Goal: Information Seeking & Learning: Check status

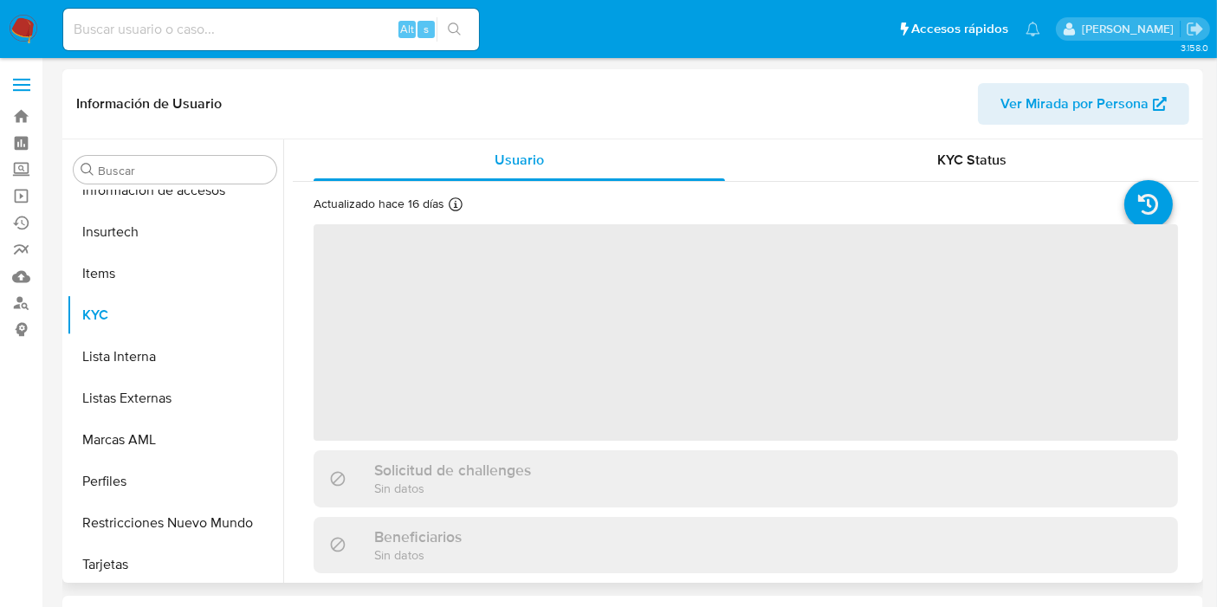
scroll to position [731, 0]
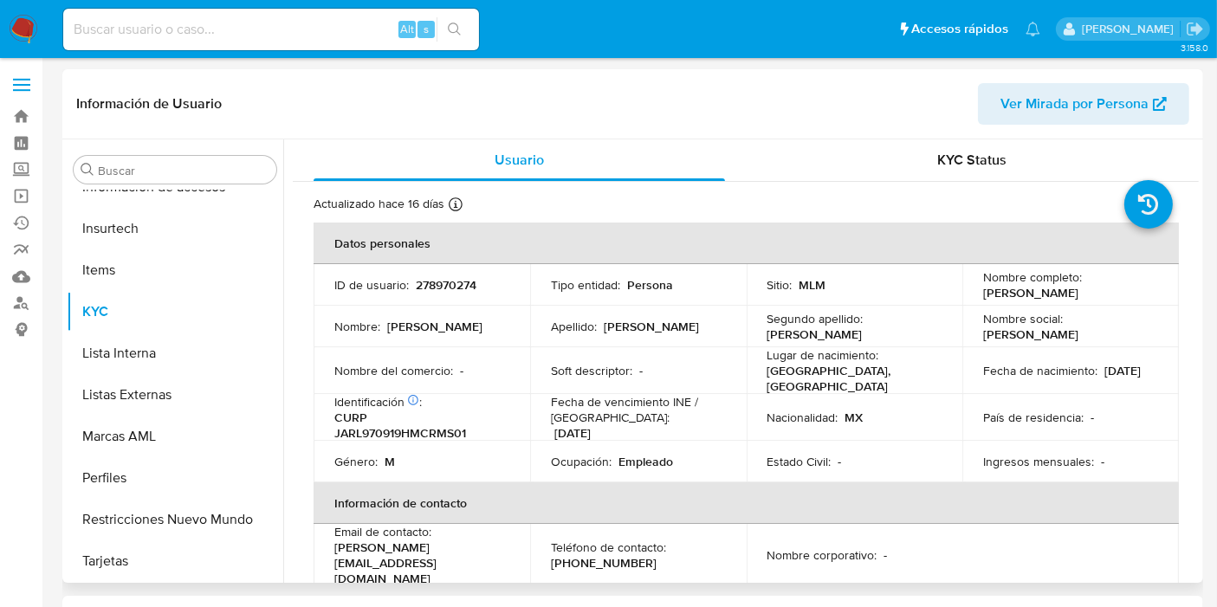
select select "10"
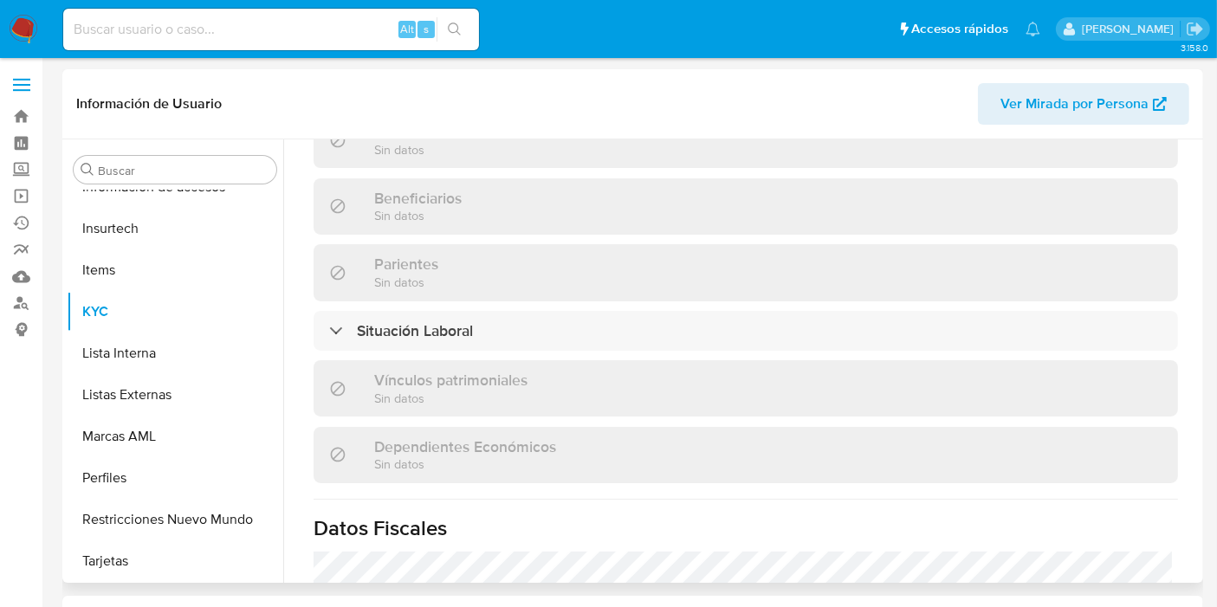
scroll to position [866, 0]
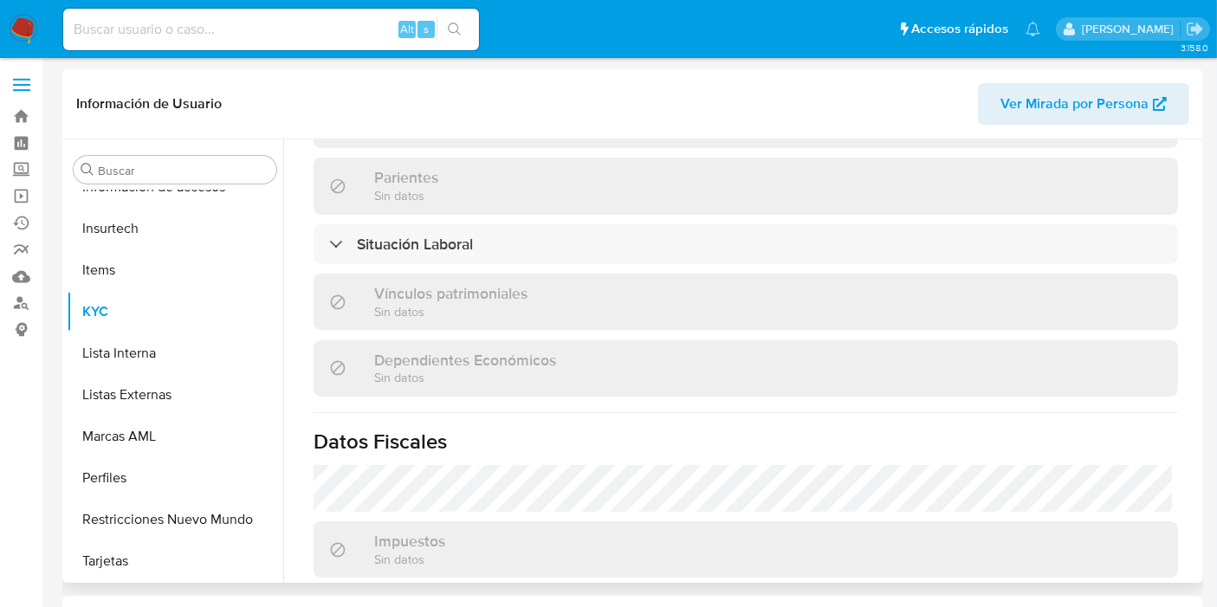
click at [472, 243] on div "Actualizado hace 16 días Creado: 08/07/2020 12:08:51 Actualizado: 25/08/2025 21…" at bounding box center [746, 76] width 906 height 1521
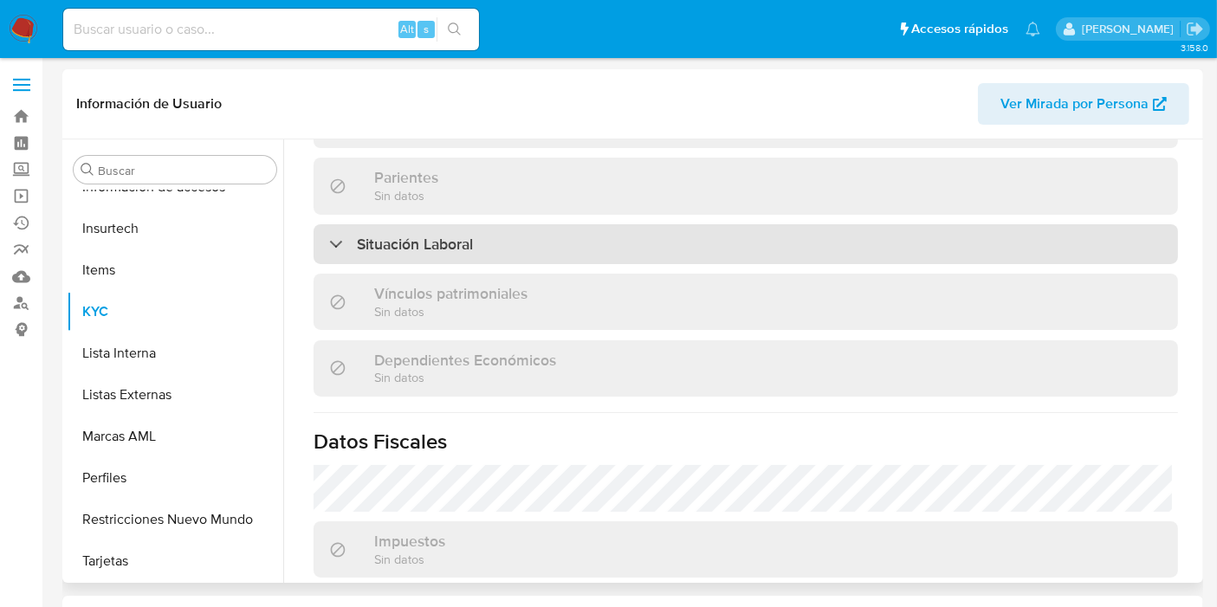
click at [465, 232] on div "Situación Laboral" at bounding box center [746, 244] width 865 height 40
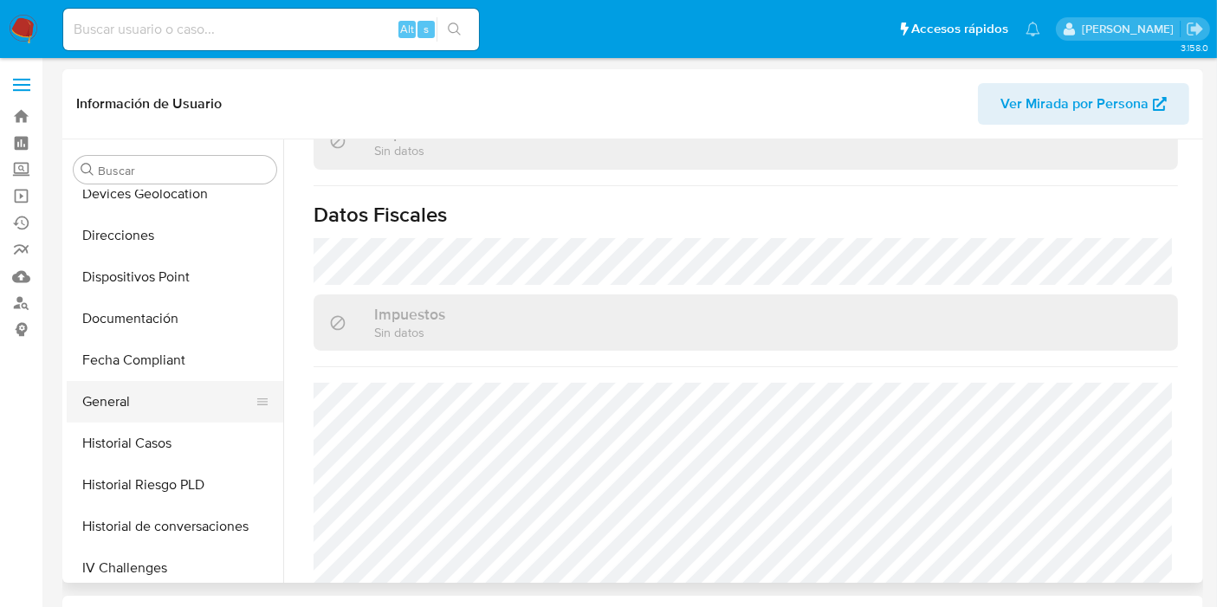
scroll to position [250, 0]
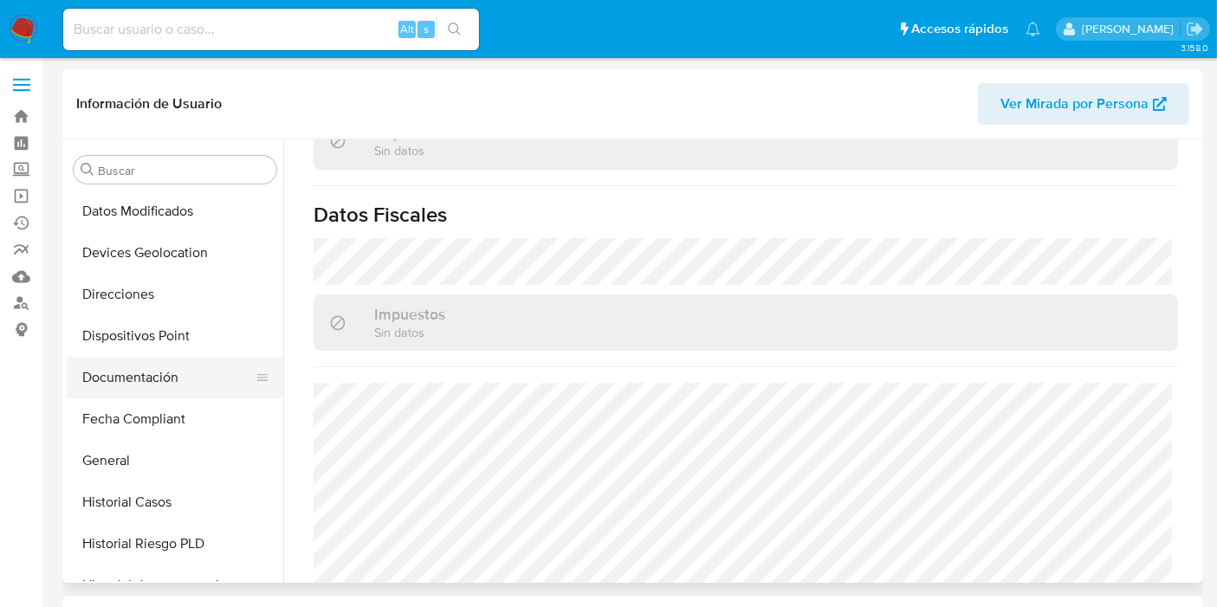
click at [160, 379] on button "Documentación" at bounding box center [168, 378] width 203 height 42
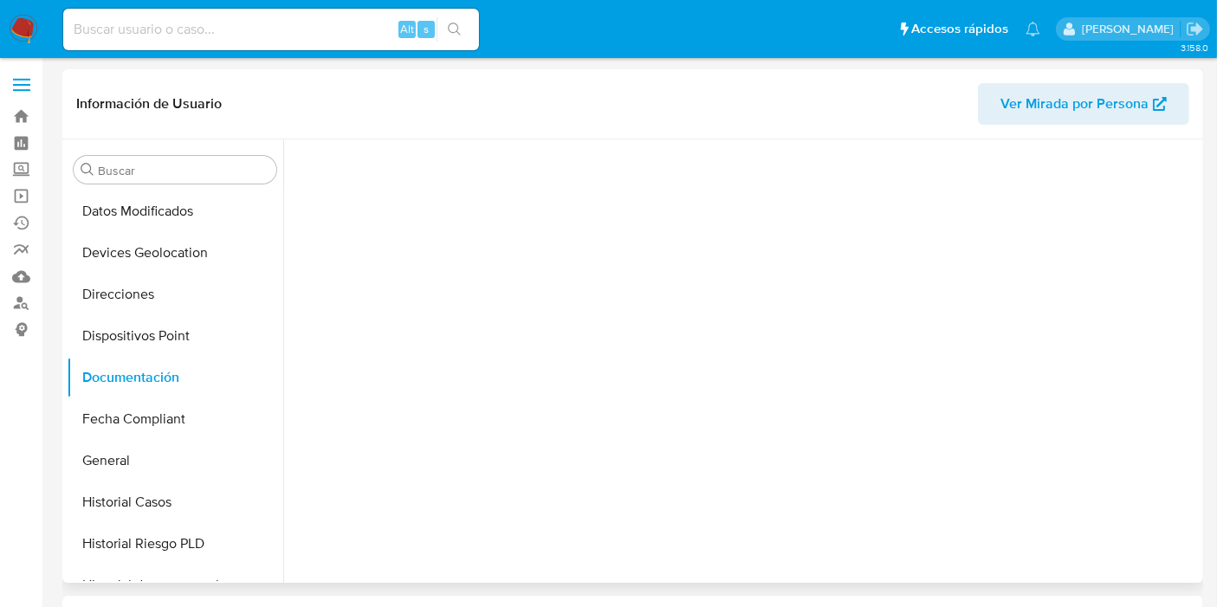
scroll to position [0, 0]
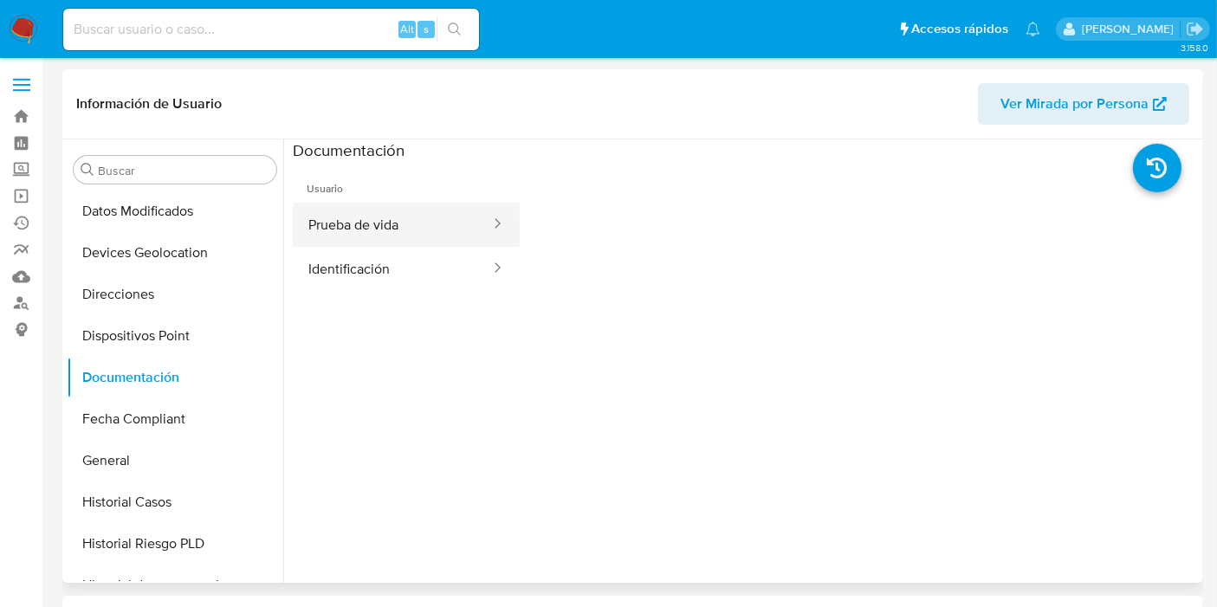
click at [412, 226] on button "Prueba de vida" at bounding box center [392, 225] width 199 height 44
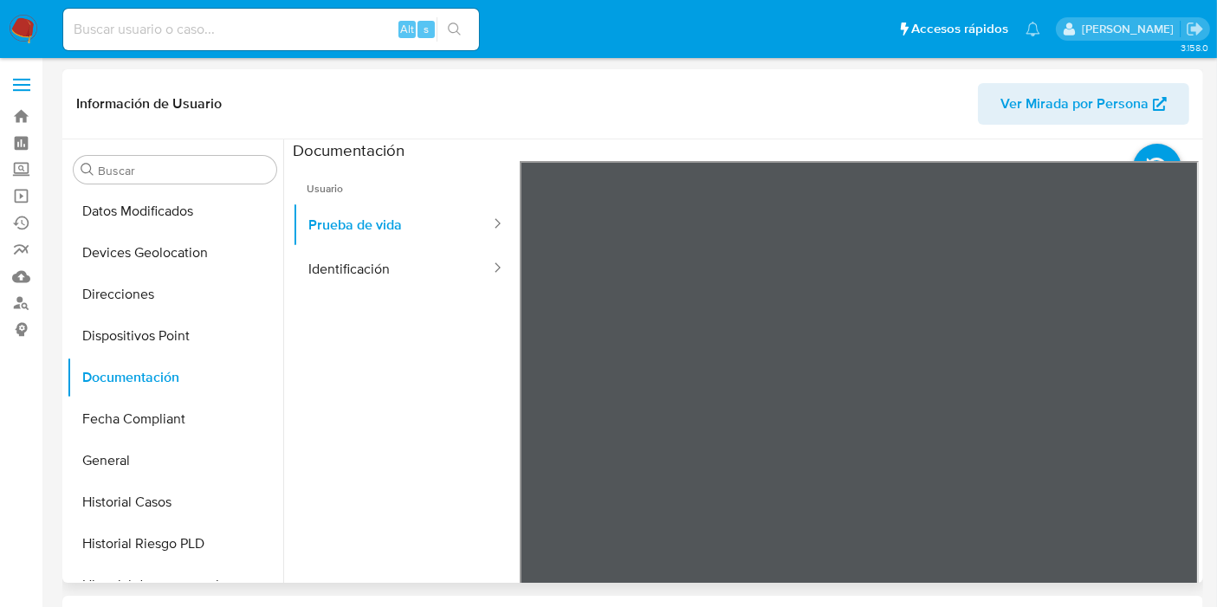
click at [916, 426] on div at bounding box center [860, 445] width 680 height 568
click at [332, 261] on button "Identificación" at bounding box center [392, 269] width 199 height 44
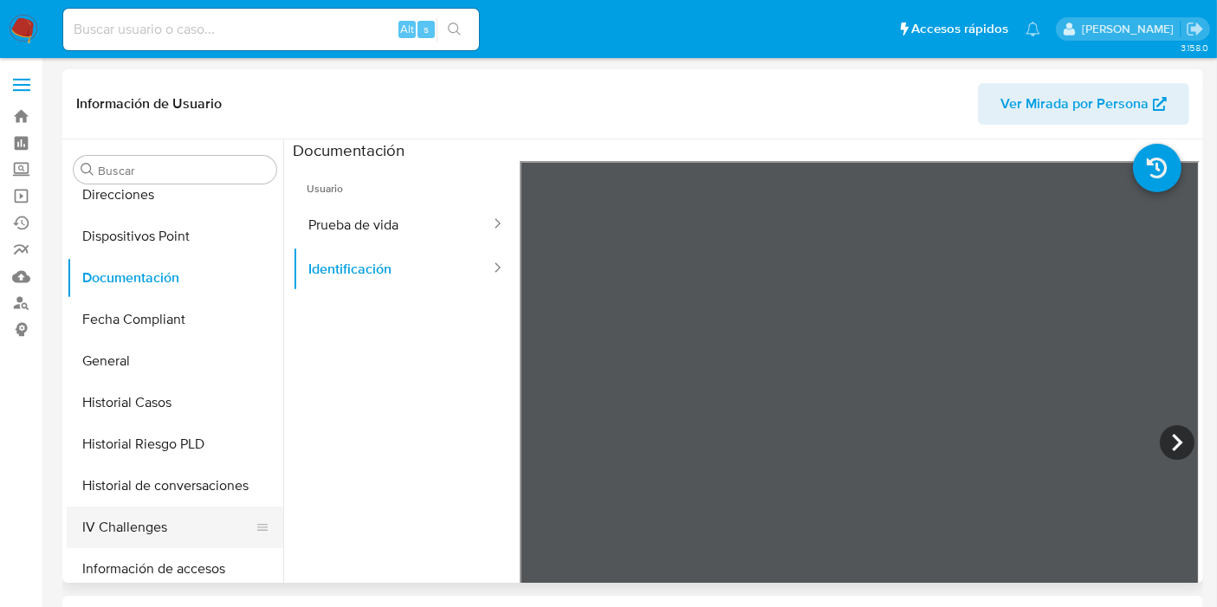
scroll to position [481, 0]
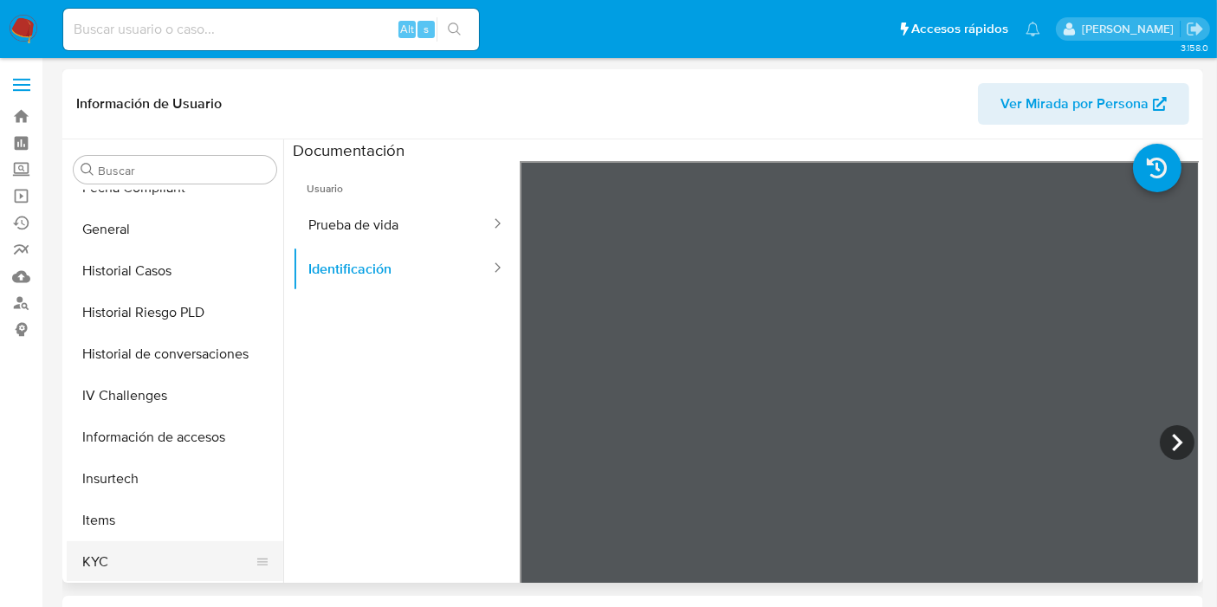
click at [133, 558] on button "KYC" at bounding box center [168, 562] width 203 height 42
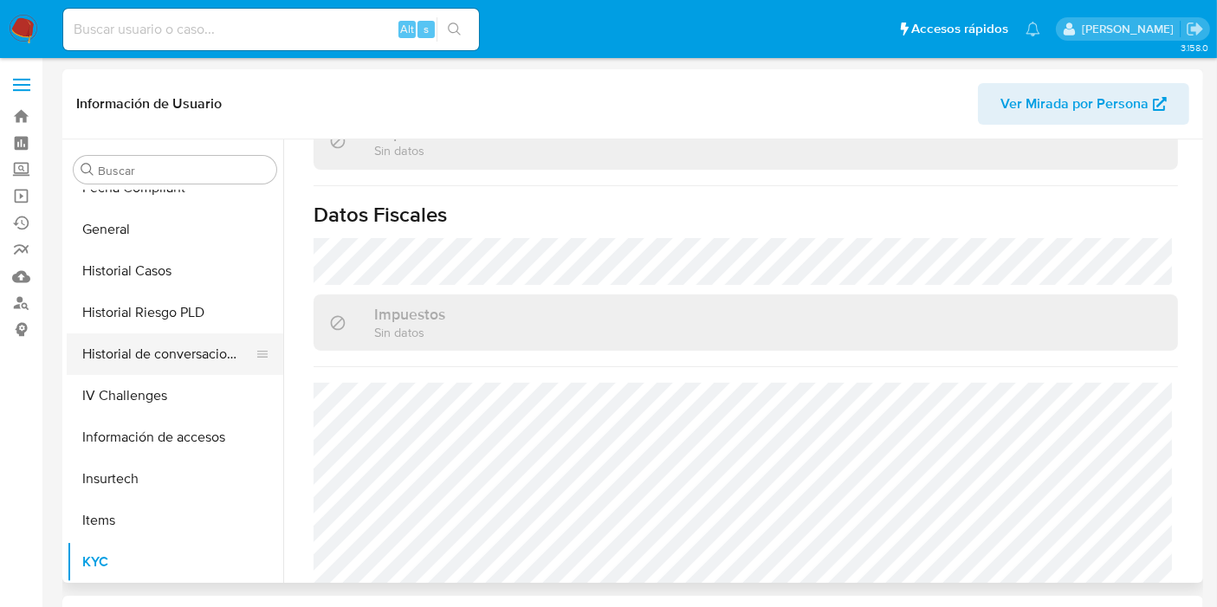
click at [178, 351] on button "Historial de conversaciones" at bounding box center [168, 355] width 203 height 42
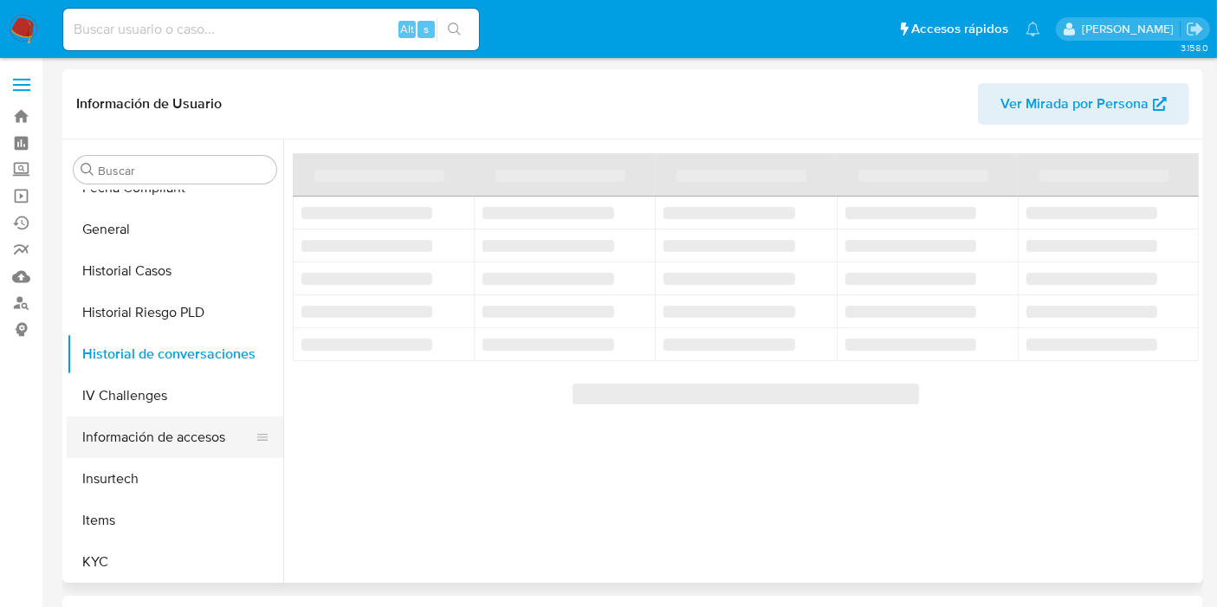
click at [142, 448] on button "Información de accesos" at bounding box center [168, 438] width 203 height 42
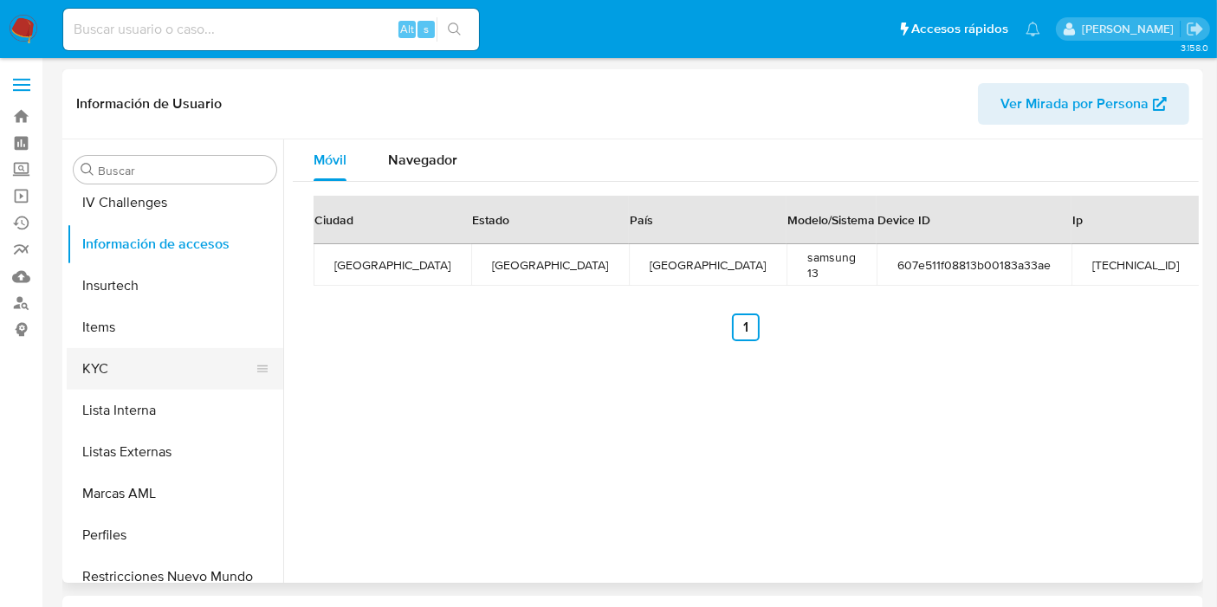
scroll to position [731, 0]
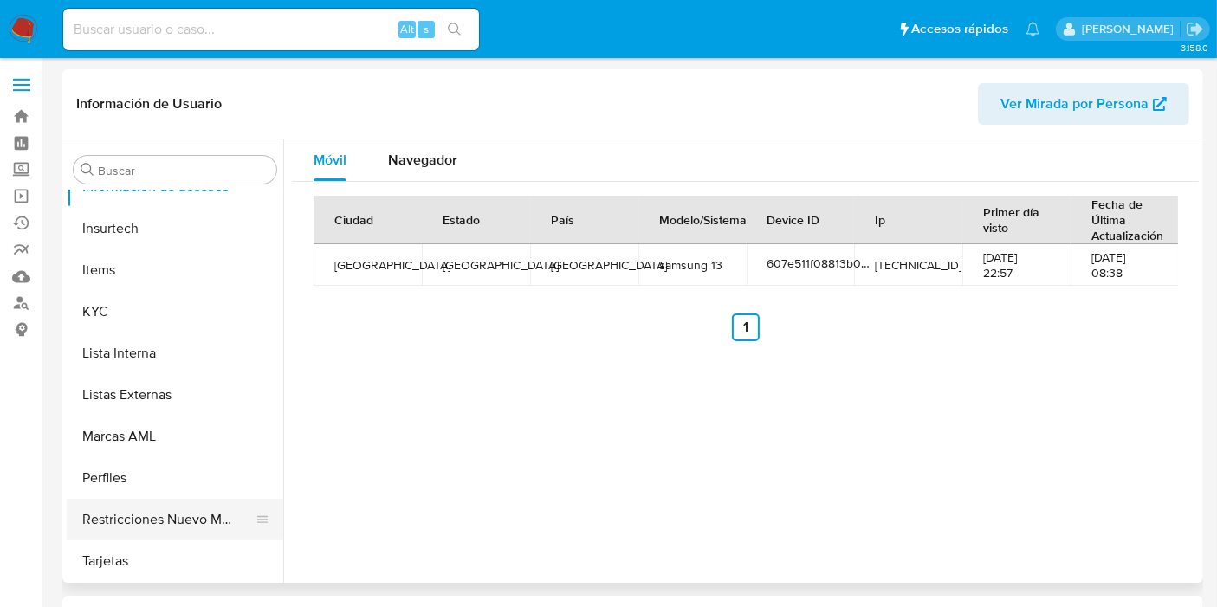
click at [139, 509] on button "Restricciones Nuevo Mundo" at bounding box center [168, 520] width 203 height 42
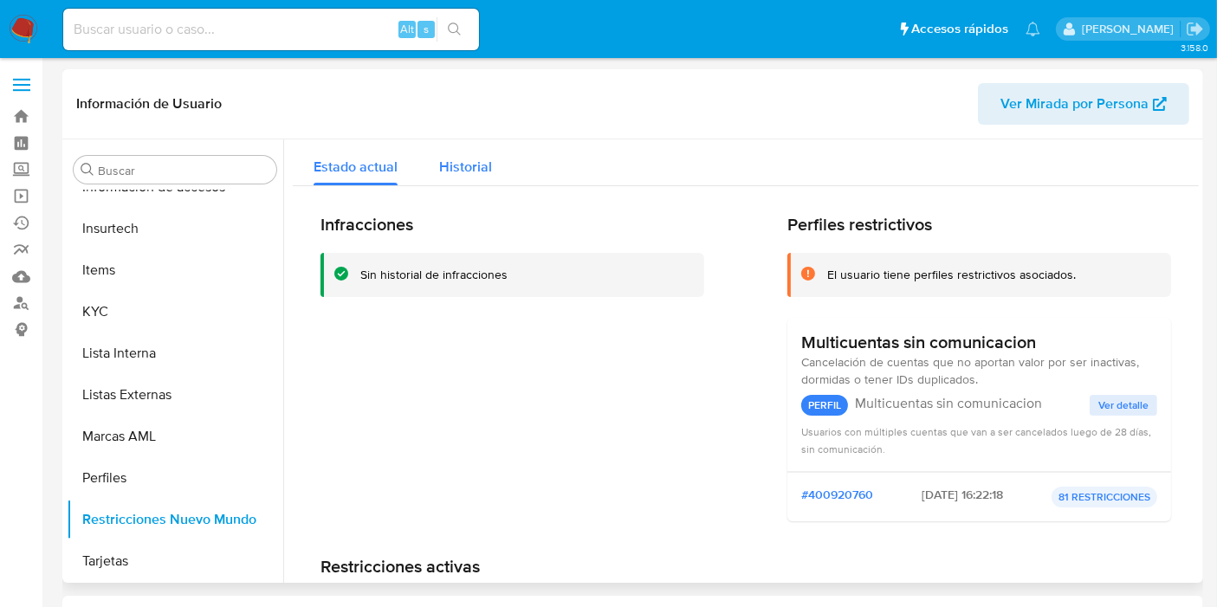
click at [493, 182] on button "Historial" at bounding box center [465, 162] width 94 height 46
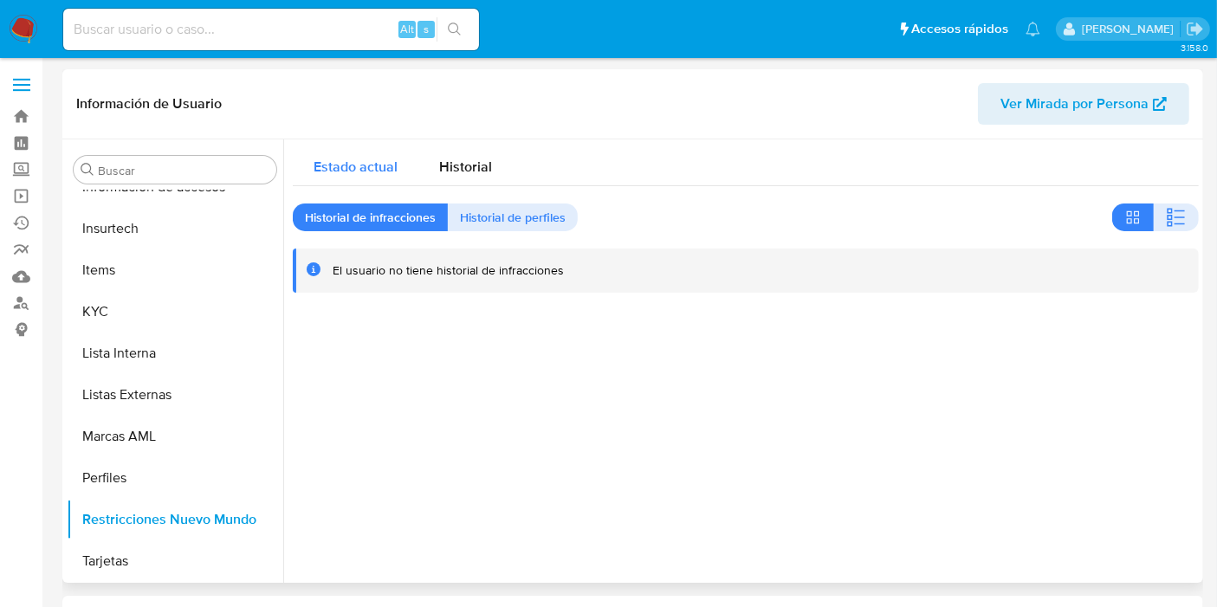
click at [375, 172] on span "Estado actual" at bounding box center [356, 167] width 84 height 20
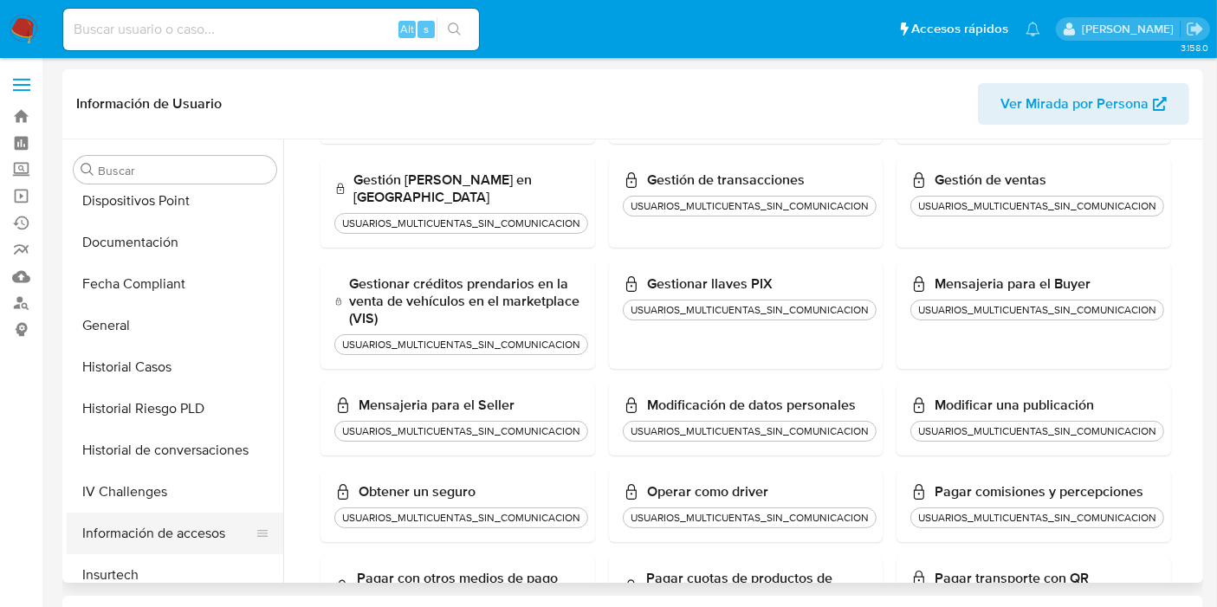
scroll to position [673, 0]
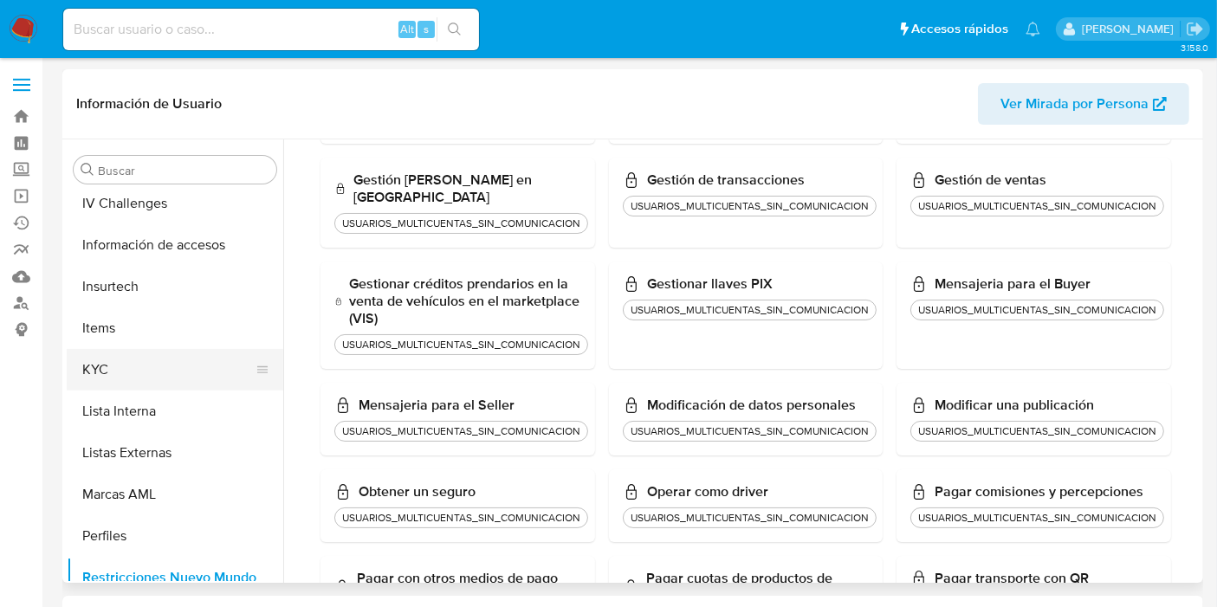
click at [126, 367] on button "KYC" at bounding box center [168, 370] width 203 height 42
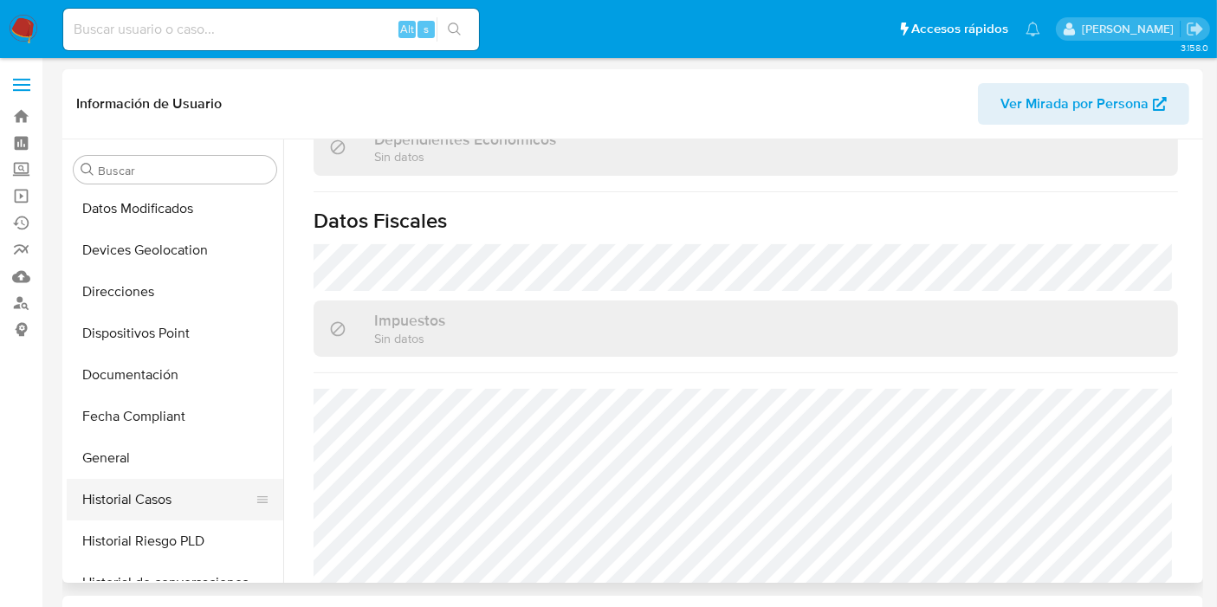
scroll to position [96, 0]
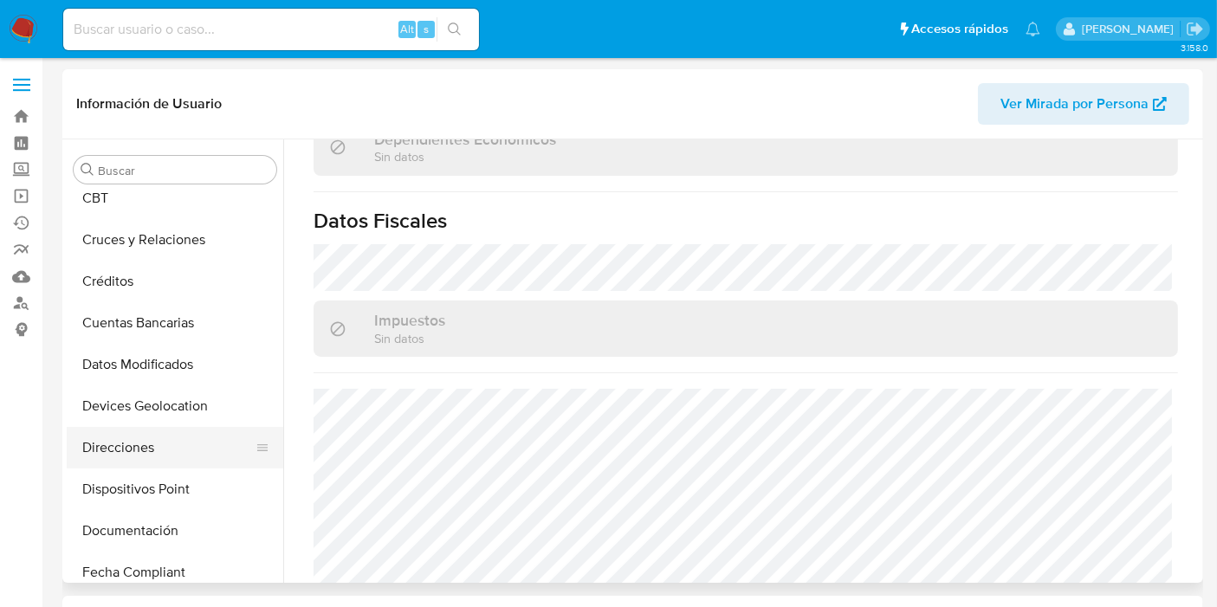
click at [136, 457] on button "Direcciones" at bounding box center [168, 448] width 203 height 42
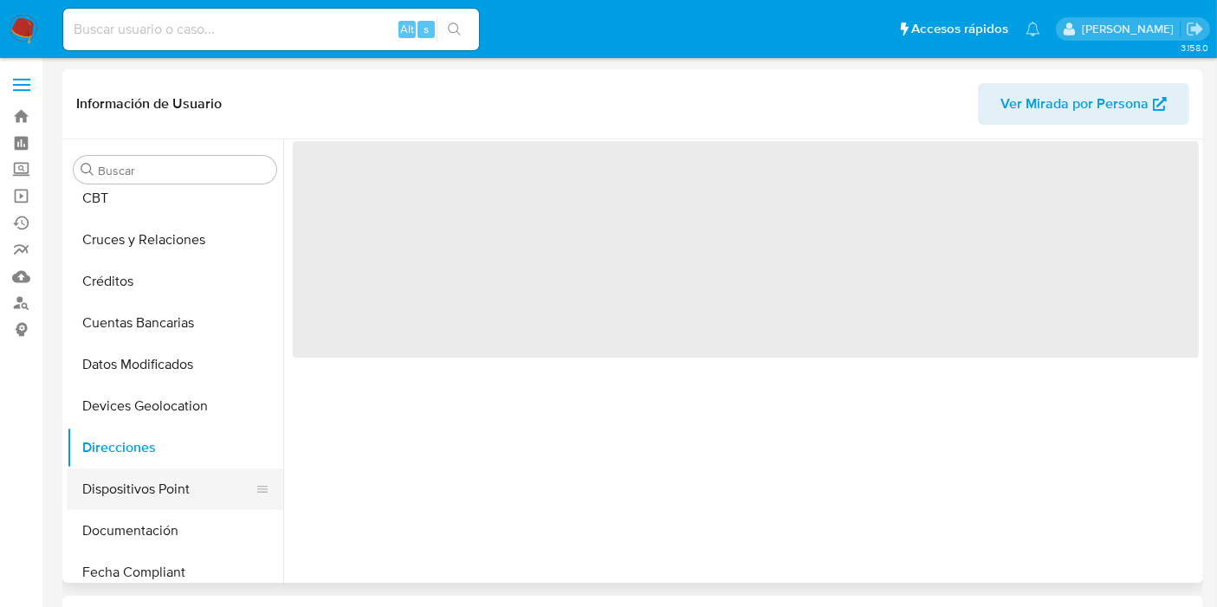
scroll to position [0, 0]
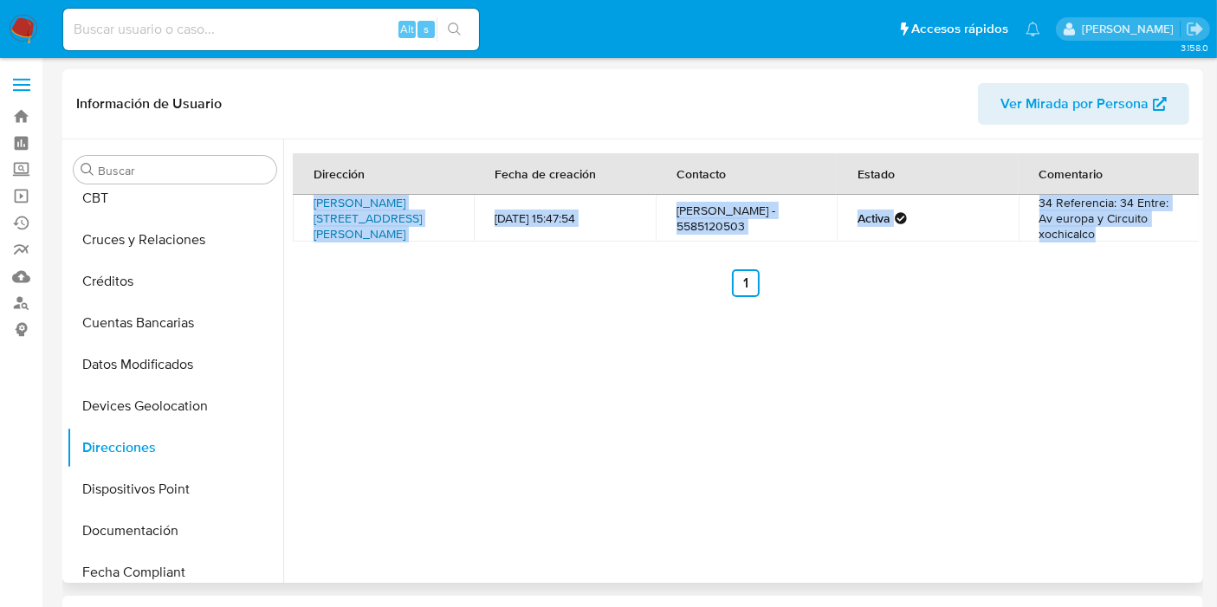
drag, startPoint x: 400, startPoint y: 263, endPoint x: 314, endPoint y: 200, distance: 107.3
click at [314, 200] on div "Dirección Fecha de creación Contacto Estado Comentario Miguel Aleman 256, Ecate…" at bounding box center [746, 225] width 906 height 144
copy div "Miguel Aleman 256, Ecatepec De Morelos, Estado De México, 55117, Mexico 256 18/…"
click at [425, 346] on div "Dirección Fecha de creación Contacto Estado Comentario Miguel Aleman 256, Ecate…" at bounding box center [741, 361] width 916 height 444
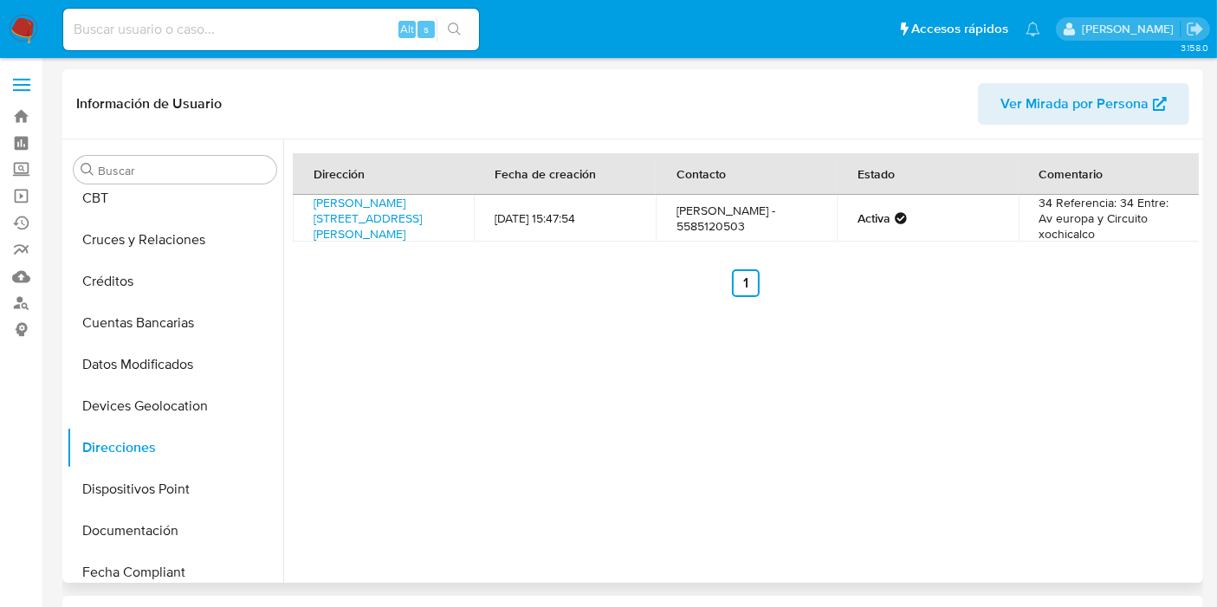
drag, startPoint x: 399, startPoint y: 247, endPoint x: 312, endPoint y: 203, distance: 98.0
click at [312, 203] on td "Miguel Aleman 256, Ecatepec De Morelos, Estado De México, 55117, Mexico 256" at bounding box center [383, 218] width 181 height 47
copy link "Miguel Aleman 256, Ecatepec De Morelos, Estado De México, 55117, Mexico 256"
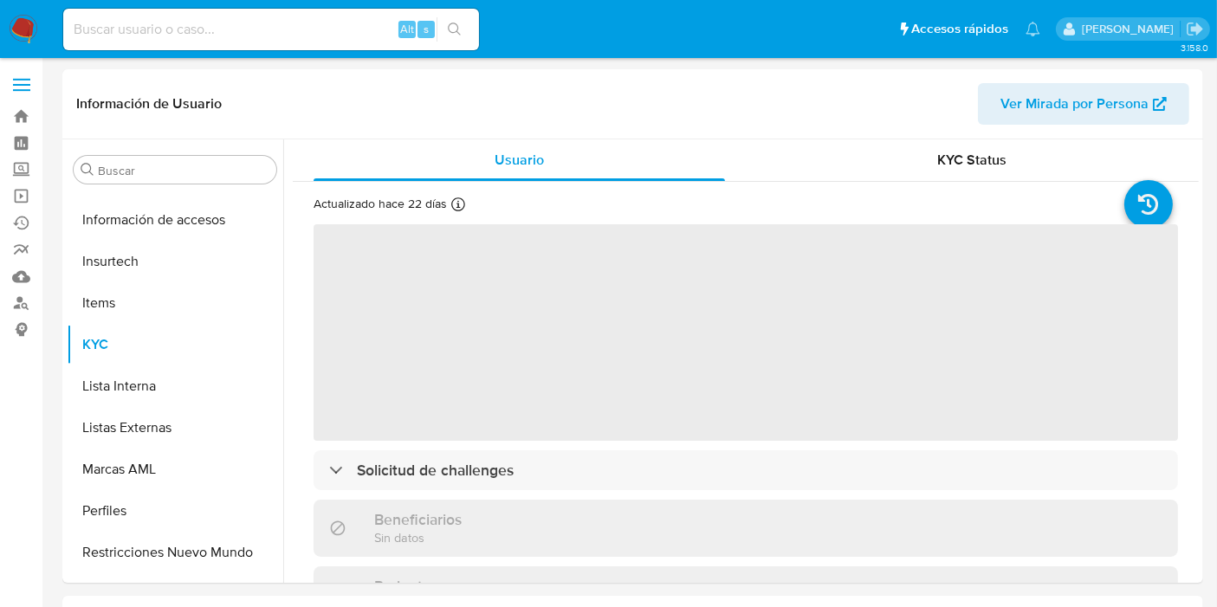
scroll to position [731, 0]
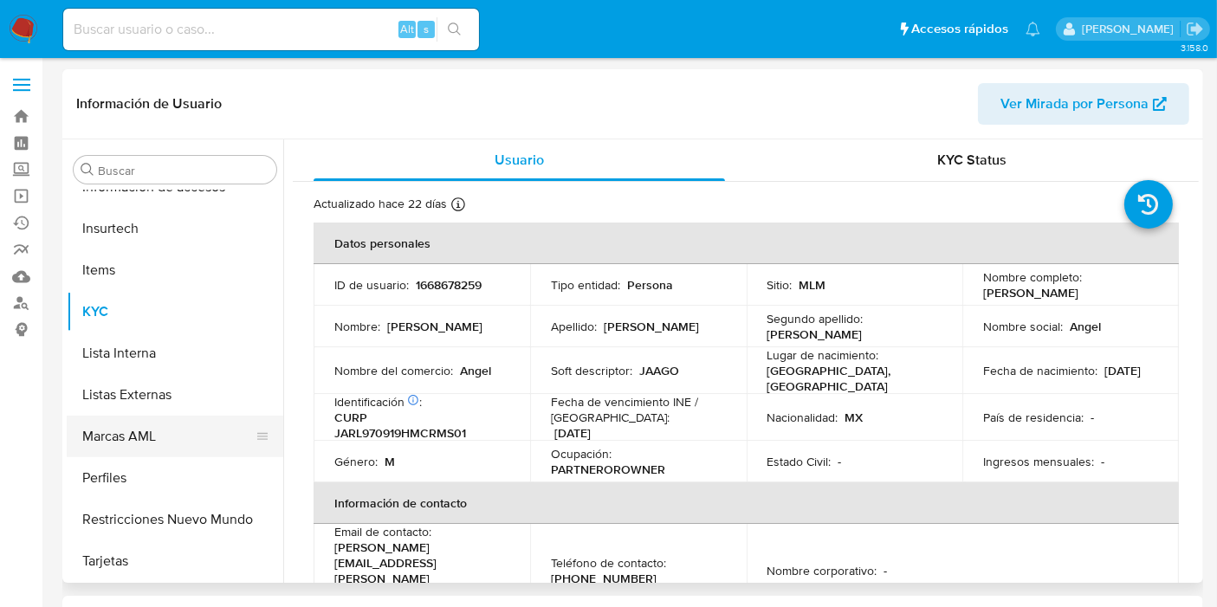
select select "10"
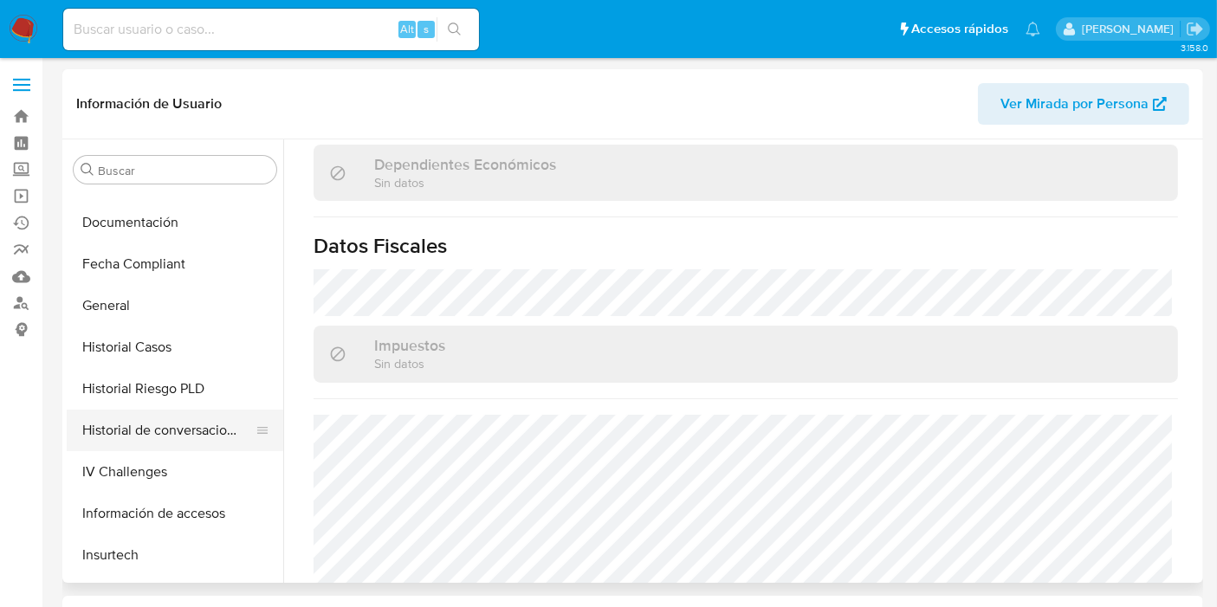
scroll to position [289, 0]
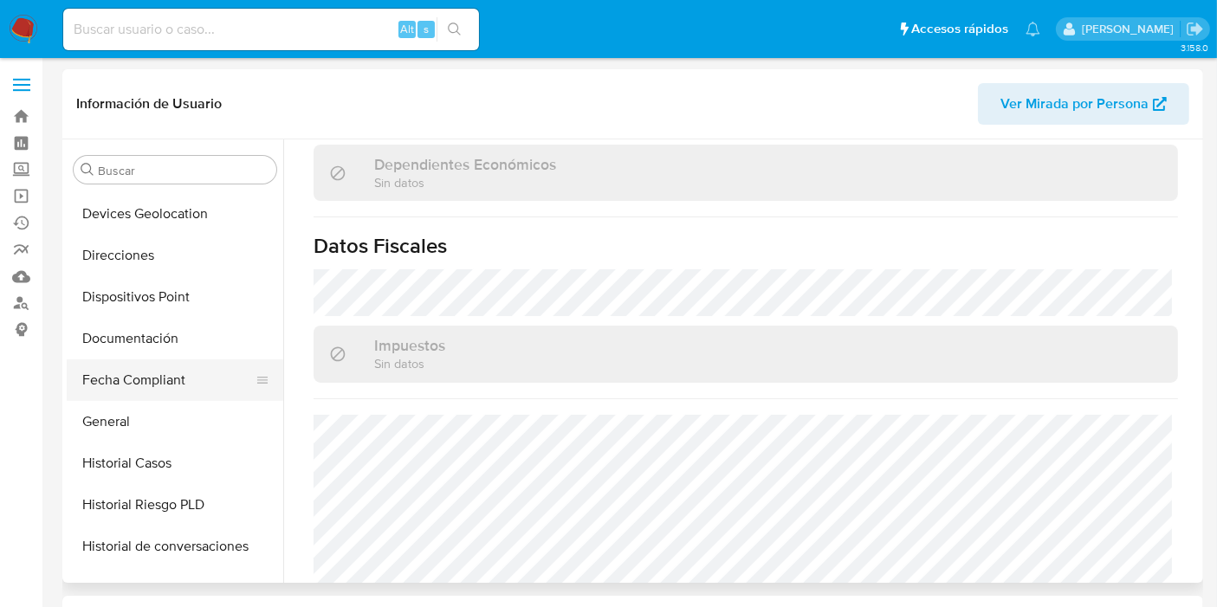
drag, startPoint x: 144, startPoint y: 345, endPoint x: 183, endPoint y: 359, distance: 41.4
click at [144, 345] on button "Documentación" at bounding box center [175, 339] width 217 height 42
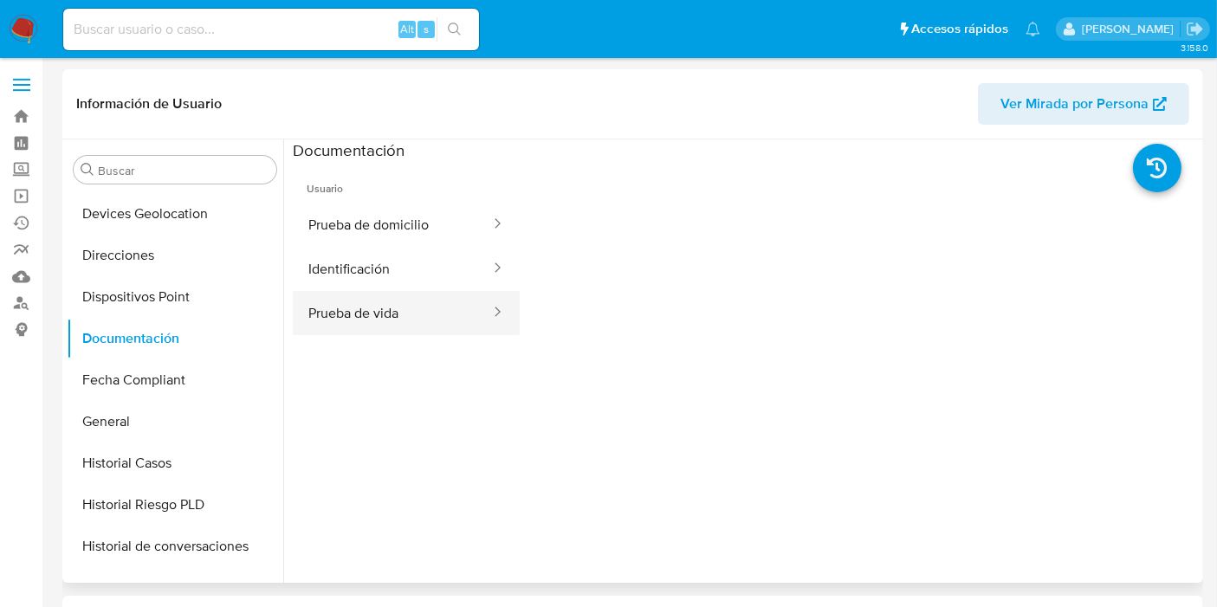
click at [359, 314] on button "Prueba de vida" at bounding box center [392, 313] width 199 height 44
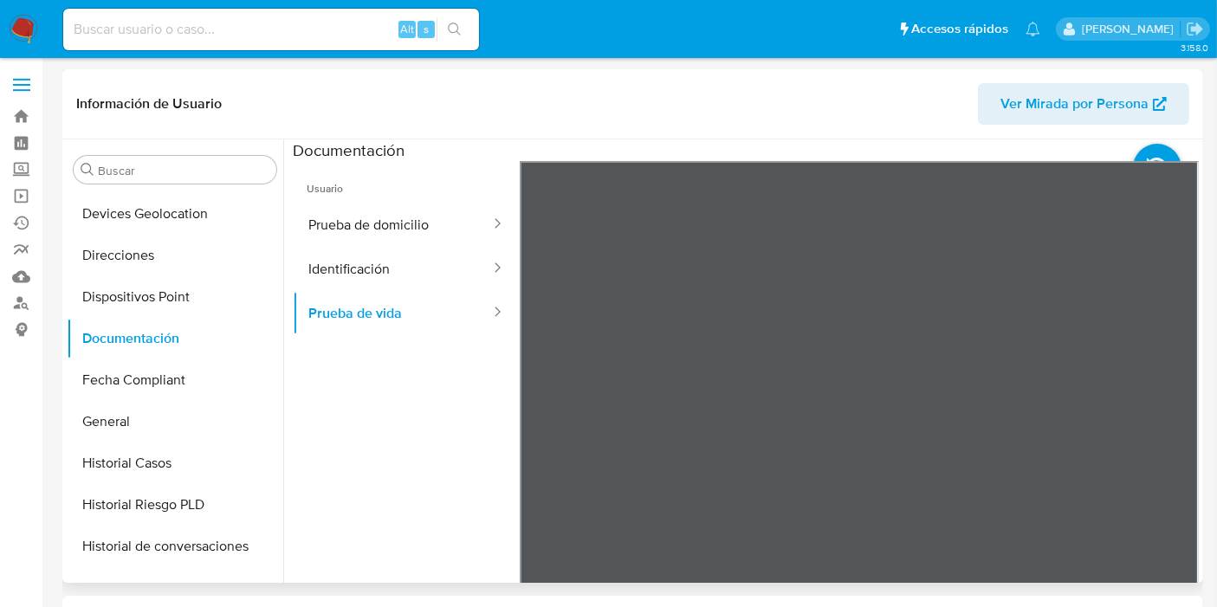
click at [302, 404] on ul "Usuario Prueba de domicilio Identificación Prueba de vida" at bounding box center [406, 410] width 227 height 499
click at [371, 277] on button "Identificación" at bounding box center [392, 269] width 199 height 44
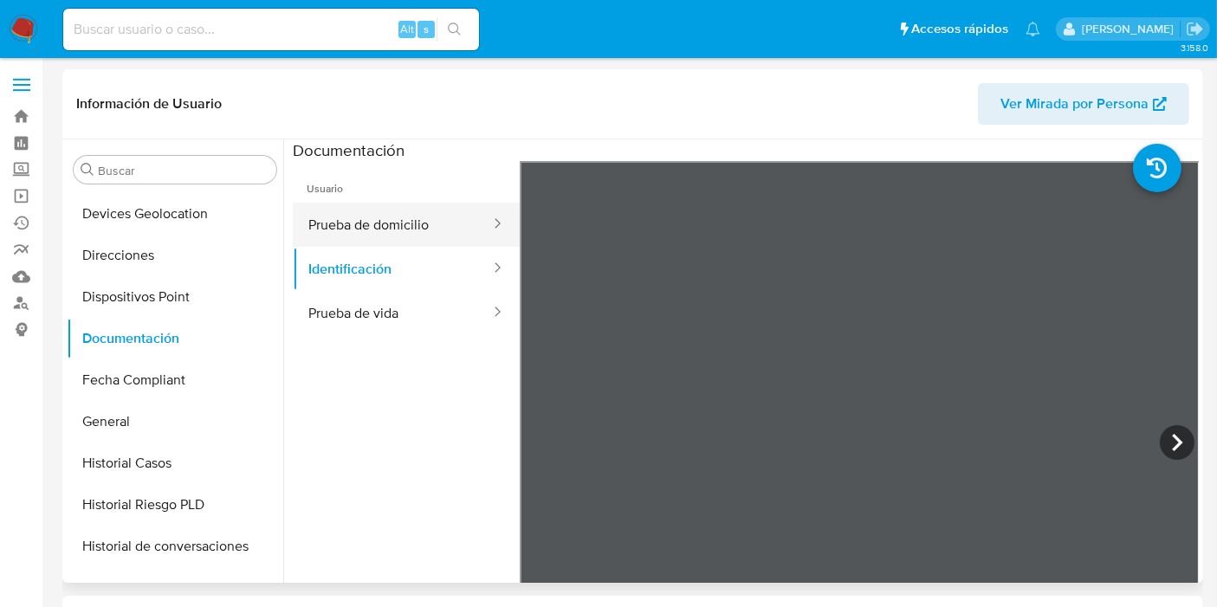
click at [380, 230] on button "Prueba de domicilio" at bounding box center [392, 225] width 199 height 44
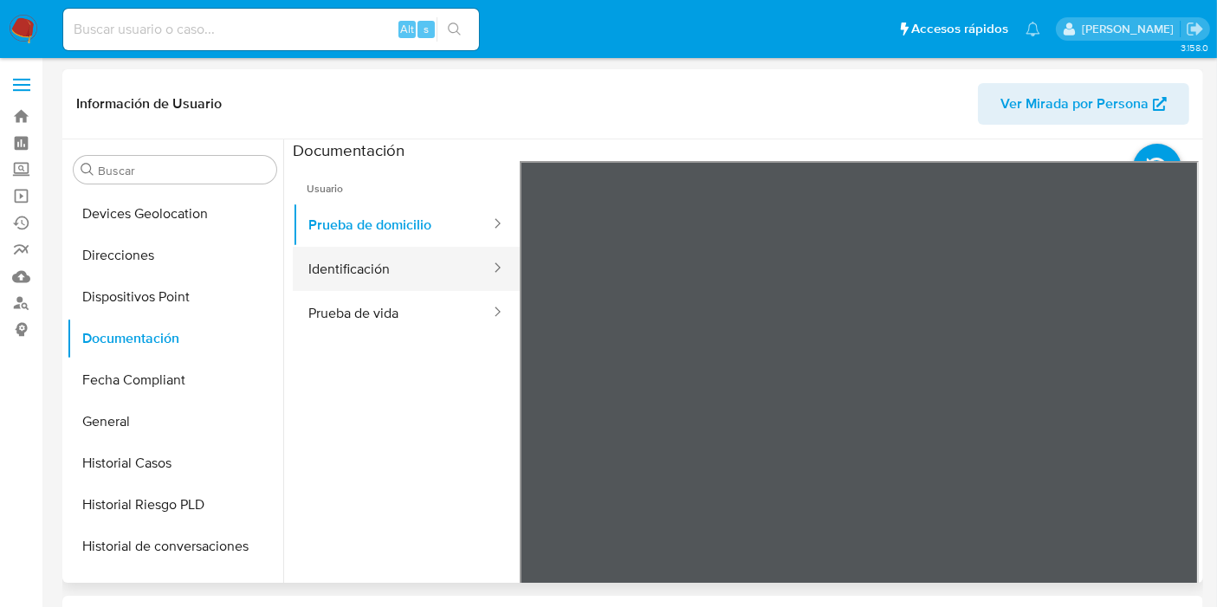
click at [357, 276] on button "Identificación" at bounding box center [392, 269] width 199 height 44
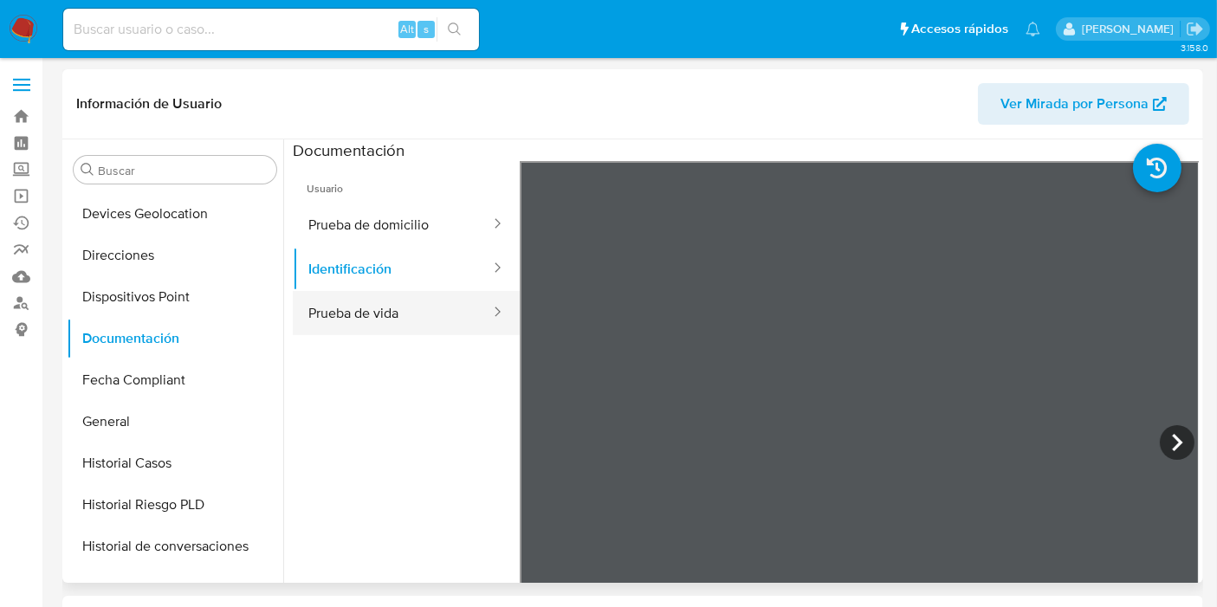
click at [364, 325] on button "Prueba de vida" at bounding box center [392, 313] width 199 height 44
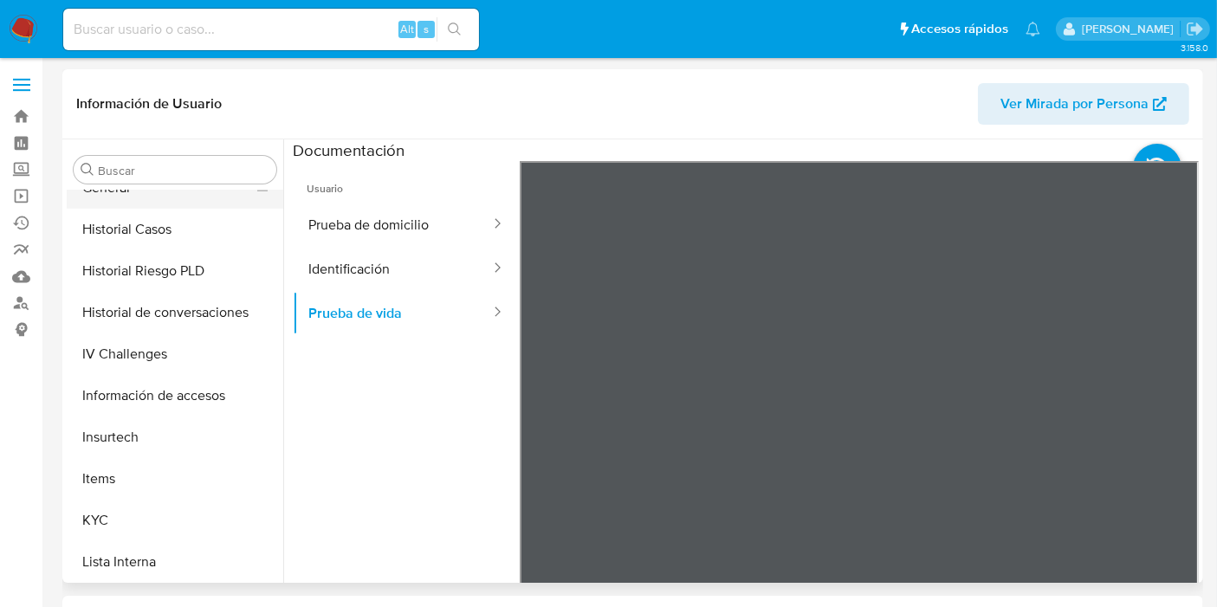
scroll to position [577, 0]
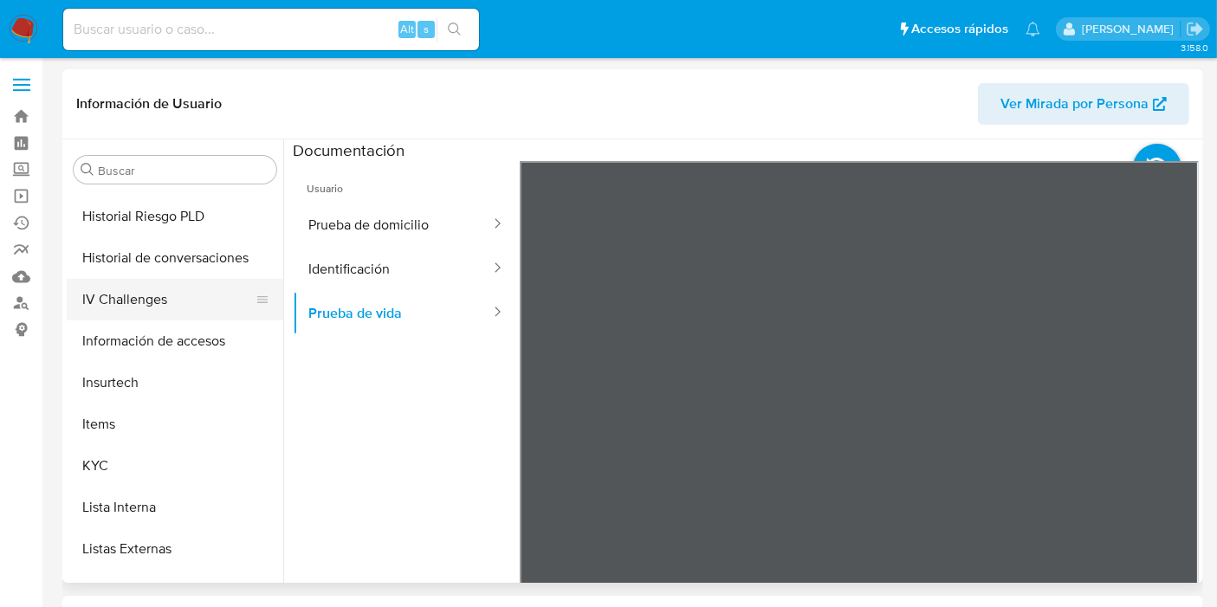
click at [160, 301] on button "IV Challenges" at bounding box center [168, 300] width 203 height 42
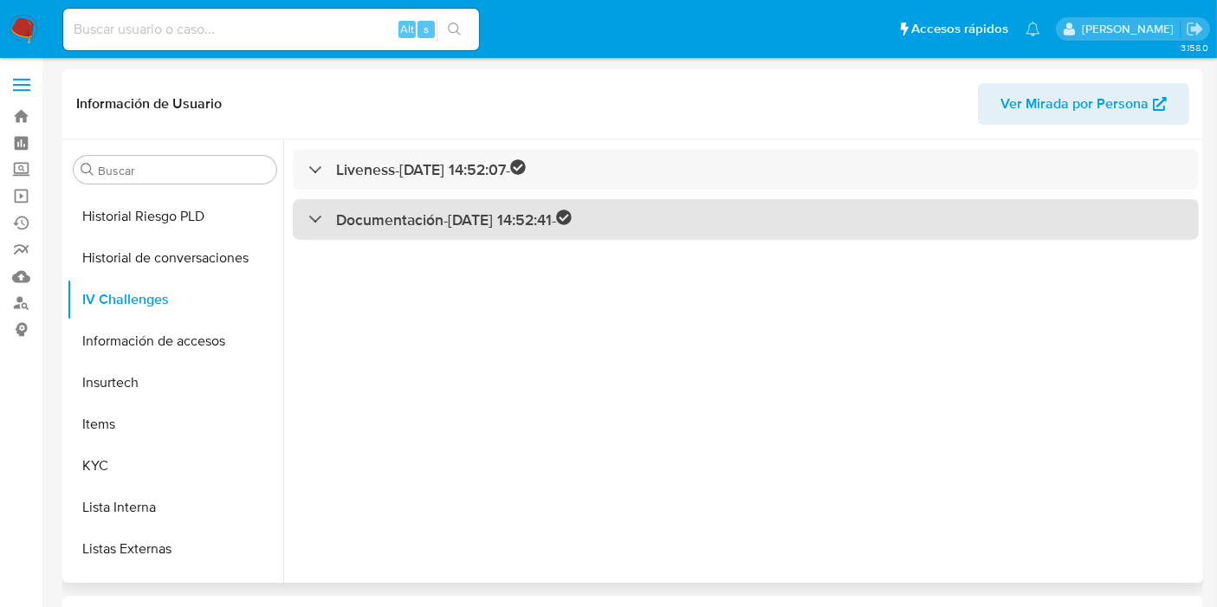
click at [321, 221] on div "Documentación - [DATE] 14:52:41 -" at bounding box center [439, 220] width 263 height 20
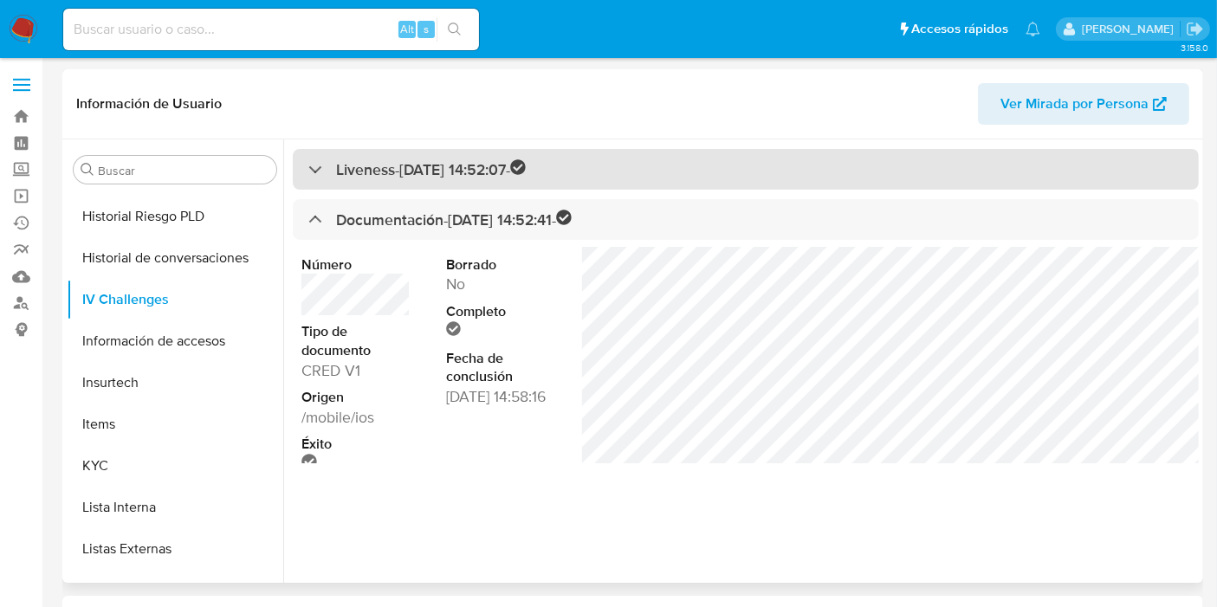
click at [308, 169] on div at bounding box center [308, 169] width 0 height 0
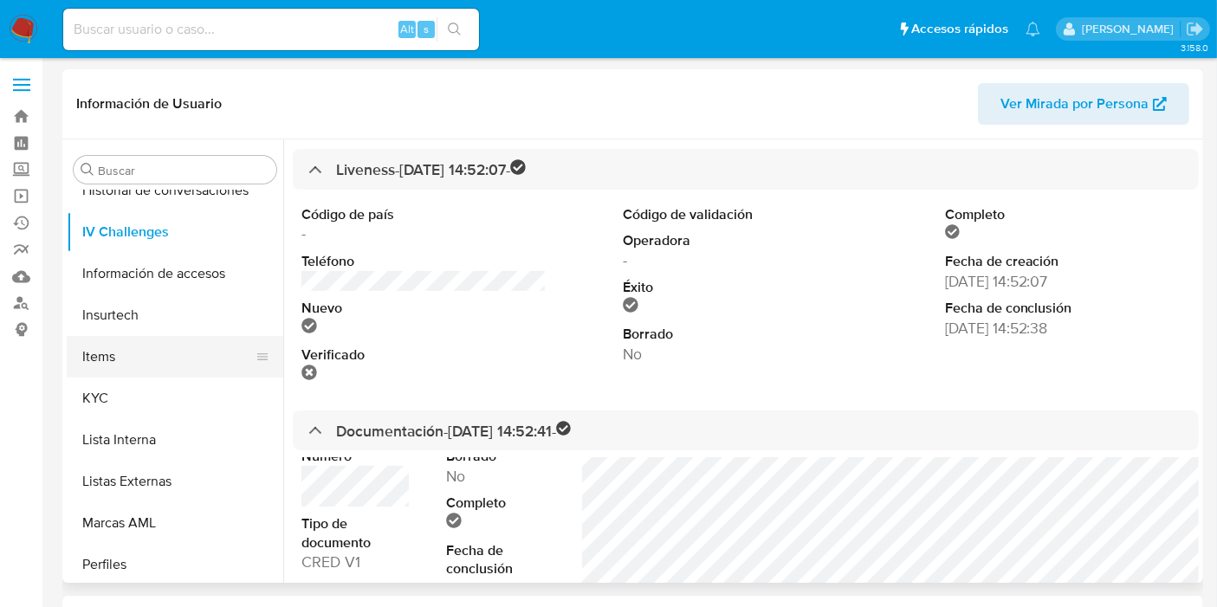
scroll to position [731, 0]
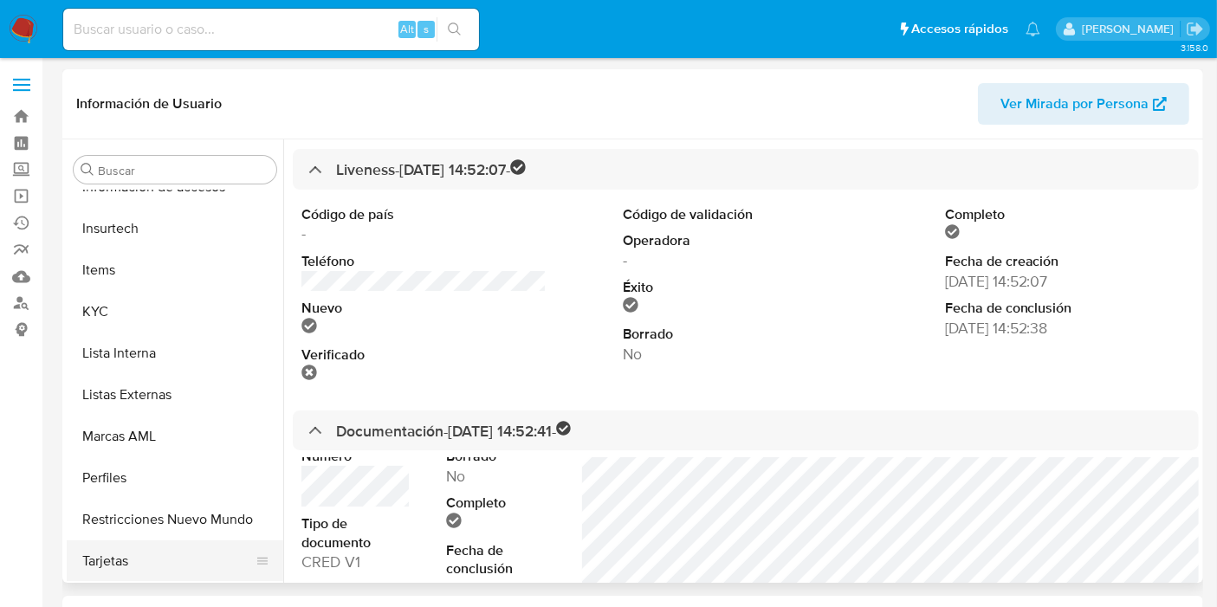
click at [173, 555] on button "Tarjetas" at bounding box center [168, 562] width 203 height 42
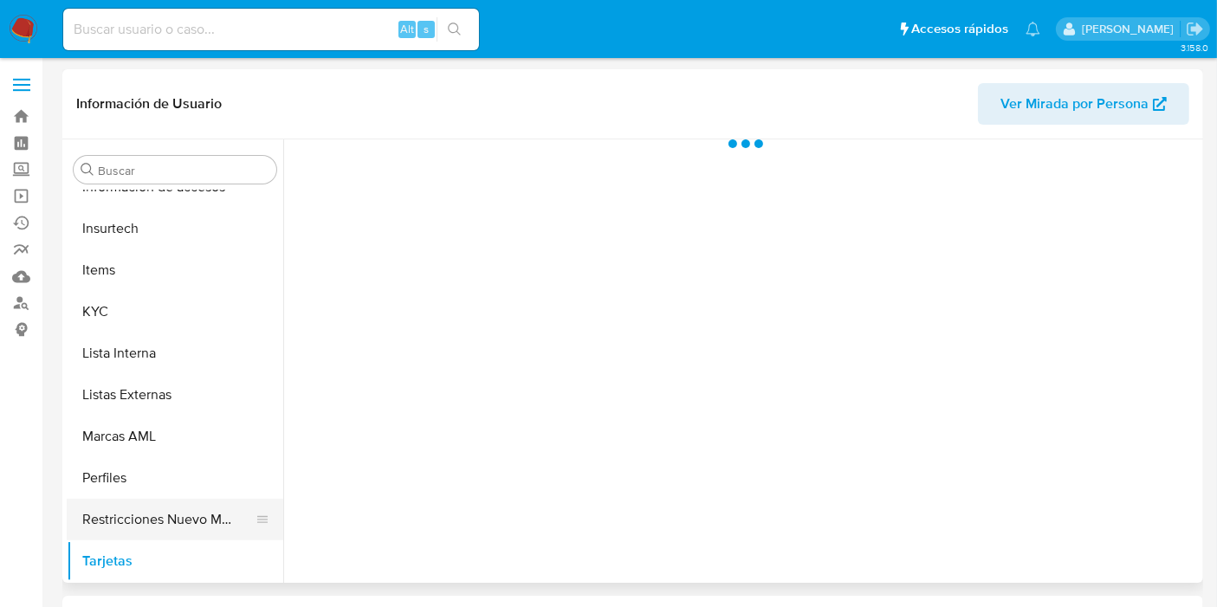
click at [106, 506] on button "Restricciones Nuevo Mundo" at bounding box center [168, 520] width 203 height 42
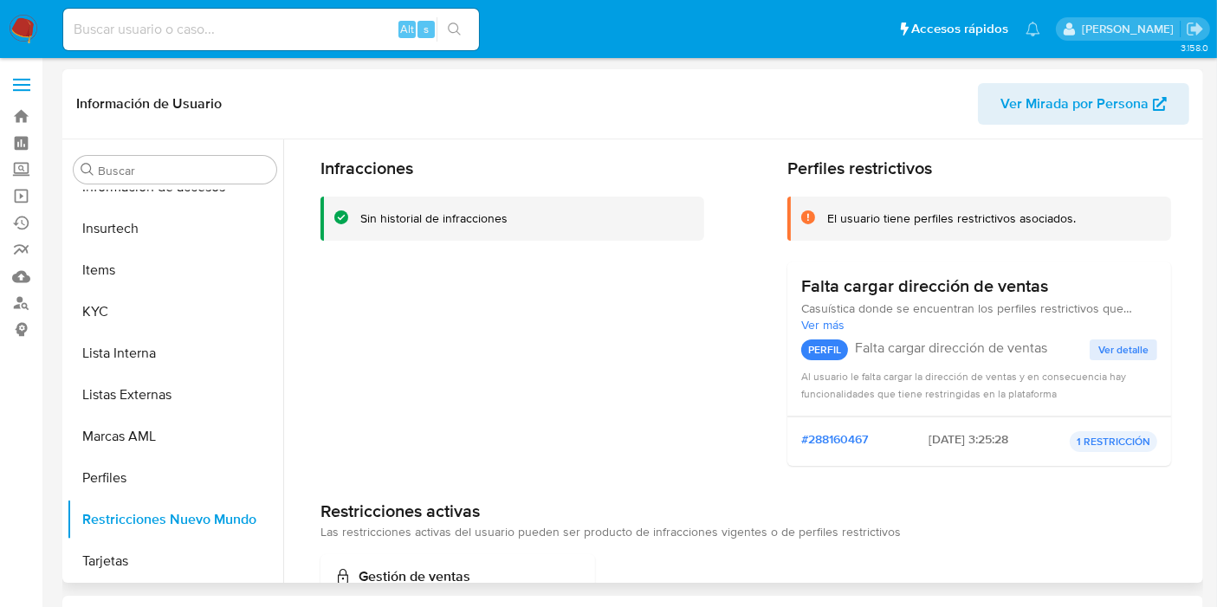
scroll to position [0, 0]
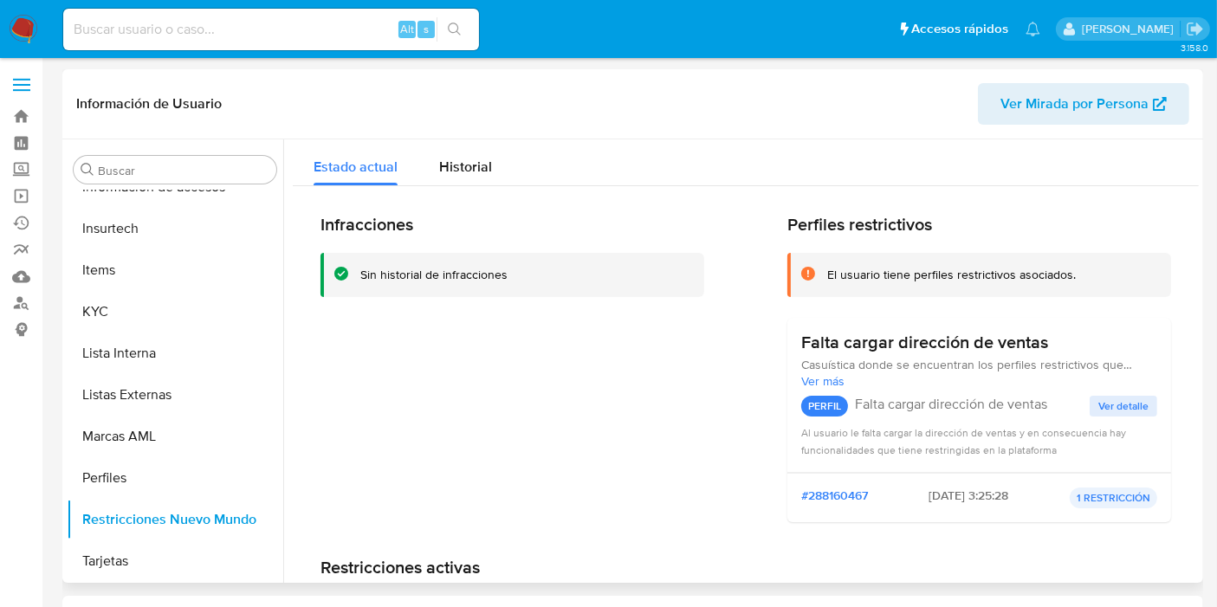
click at [484, 193] on div "Infracciones Sin historial de infracciones Perfiles restrictivos El usuario tie…" at bounding box center [746, 448] width 906 height 525
click at [483, 177] on div "Historial" at bounding box center [465, 162] width 53 height 46
